Goal: Entertainment & Leisure: Consume media (video, audio)

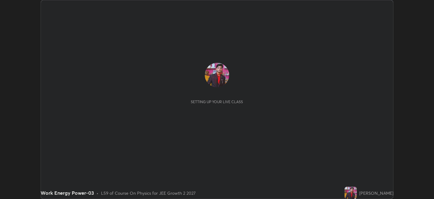
scroll to position [199, 434]
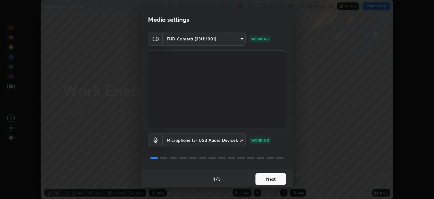
click at [264, 179] on button "Next" at bounding box center [271, 179] width 31 height 12
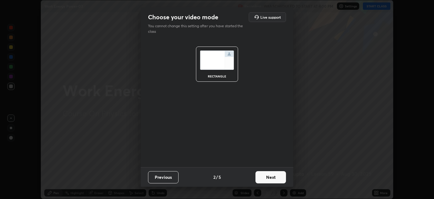
click at [266, 180] on button "Next" at bounding box center [271, 177] width 31 height 12
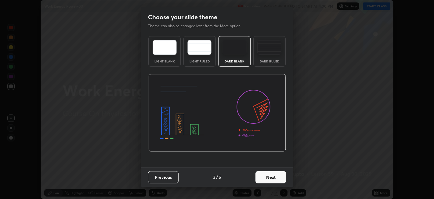
click at [269, 181] on button "Next" at bounding box center [271, 177] width 31 height 12
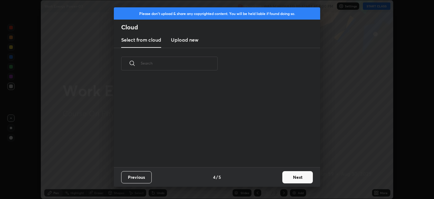
click at [274, 178] on div "Previous 4 / 5 Next" at bounding box center [217, 177] width 206 height 20
click at [290, 180] on button "Next" at bounding box center [298, 177] width 31 height 12
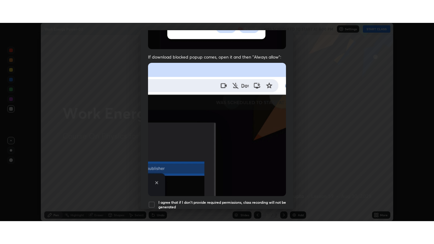
scroll to position [126, 0]
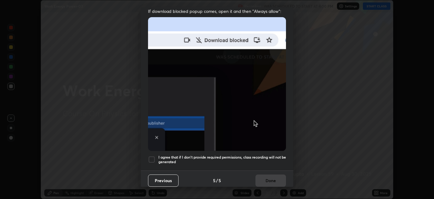
click at [165, 159] on h5 "I agree that if I don't provide required permissions, class recording will not …" at bounding box center [223, 159] width 128 height 9
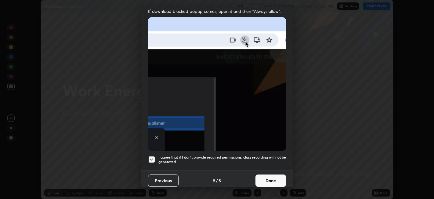
click at [262, 180] on button "Done" at bounding box center [271, 180] width 31 height 12
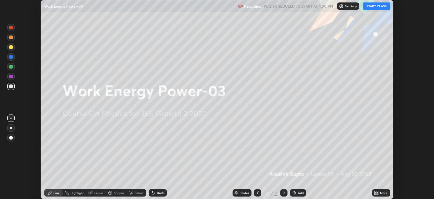
click at [376, 191] on icon at bounding box center [376, 192] width 2 height 2
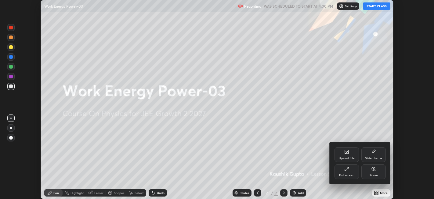
click at [352, 170] on div "Full screen" at bounding box center [347, 171] width 24 height 15
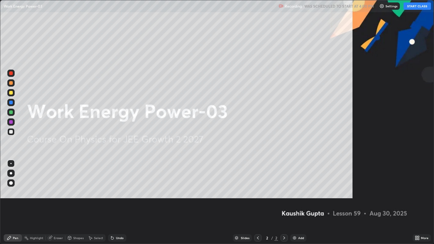
scroll to position [244, 434]
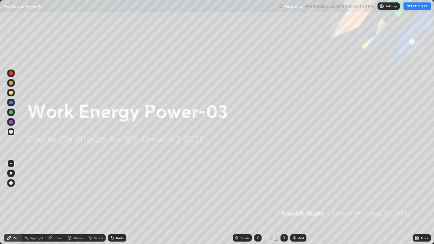
click at [411, 6] on button "START CLASS" at bounding box center [417, 5] width 27 height 7
click at [297, 198] on div "Add" at bounding box center [298, 238] width 16 height 7
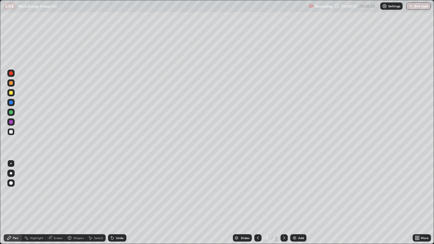
click at [12, 74] on div at bounding box center [11, 73] width 4 height 4
click at [88, 198] on icon at bounding box center [90, 238] width 5 height 5
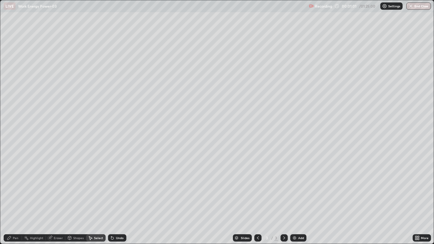
click at [73, 198] on div "Shapes" at bounding box center [78, 238] width 10 height 3
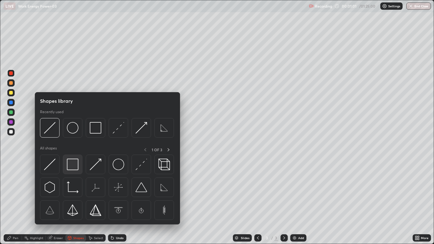
click at [72, 166] on img at bounding box center [73, 165] width 12 height 12
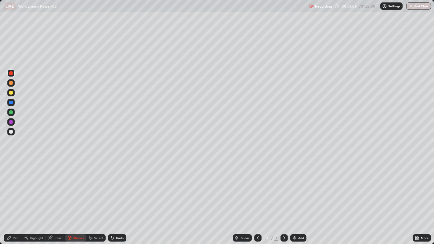
click at [75, 198] on div "Shapes" at bounding box center [75, 238] width 21 height 7
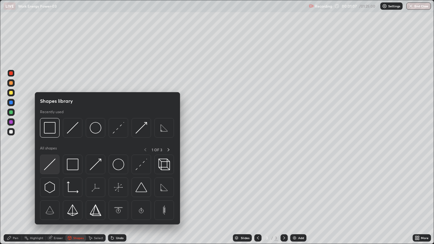
click at [49, 160] on img at bounding box center [50, 165] width 12 height 12
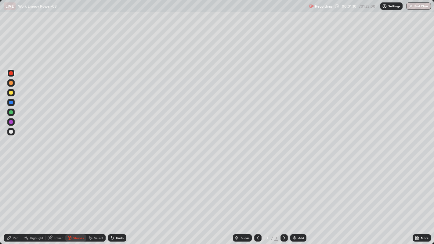
click at [17, 198] on div "Pen" at bounding box center [15, 238] width 5 height 3
click at [11, 84] on div at bounding box center [11, 83] width 4 height 4
click at [124, 198] on div "Undo" at bounding box center [117, 238] width 18 height 7
click at [121, 198] on div "Undo" at bounding box center [120, 238] width 8 height 3
click at [120, 198] on div "Undo" at bounding box center [120, 238] width 8 height 3
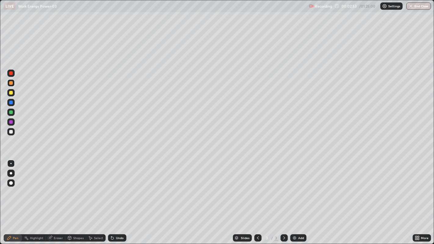
click at [119, 198] on div "Undo" at bounding box center [120, 238] width 8 height 3
click at [120, 198] on div "Undo" at bounding box center [120, 238] width 8 height 3
click at [119, 198] on div "Undo" at bounding box center [120, 238] width 8 height 3
click at [121, 198] on div "Undo" at bounding box center [117, 238] width 18 height 7
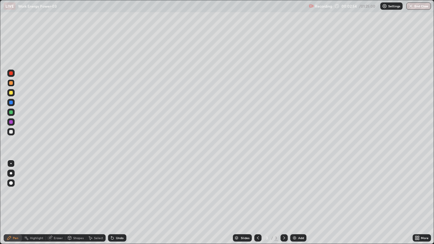
click at [120, 198] on div "Undo" at bounding box center [117, 238] width 18 height 7
click at [120, 198] on div "Undo" at bounding box center [120, 238] width 8 height 3
click at [119, 198] on div "Undo" at bounding box center [120, 238] width 8 height 3
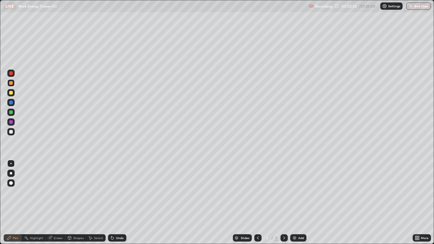
click at [119, 198] on div "Undo" at bounding box center [120, 238] width 8 height 3
click at [120, 198] on div "Undo" at bounding box center [120, 238] width 8 height 3
click at [12, 113] on div at bounding box center [11, 113] width 4 height 4
click at [115, 198] on div "Undo" at bounding box center [117, 238] width 18 height 7
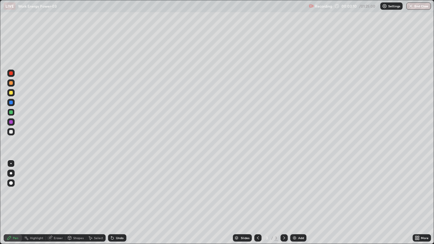
click at [10, 84] on div at bounding box center [11, 83] width 4 height 4
click at [13, 74] on div at bounding box center [10, 73] width 7 height 7
